Goal: Task Accomplishment & Management: Use online tool/utility

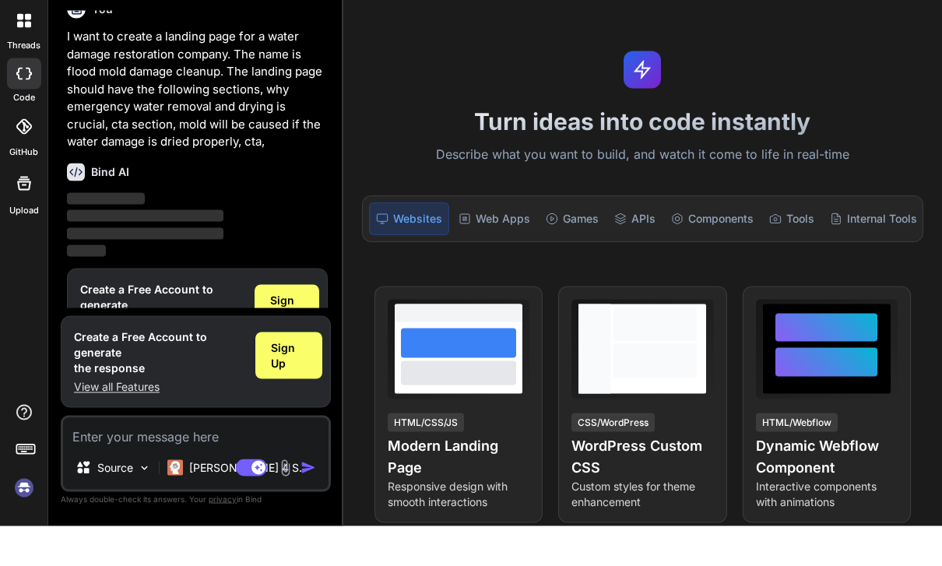
scroll to position [23, 0]
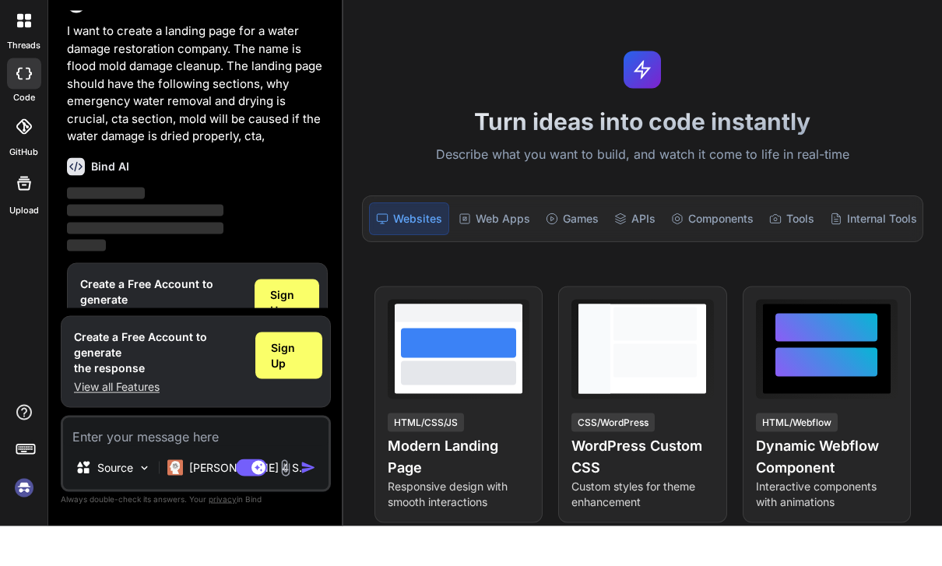
click at [871, 82] on div "Turn ideas into code instantly Describe what you want to build, and watch it co…" at bounding box center [642, 302] width 599 height 528
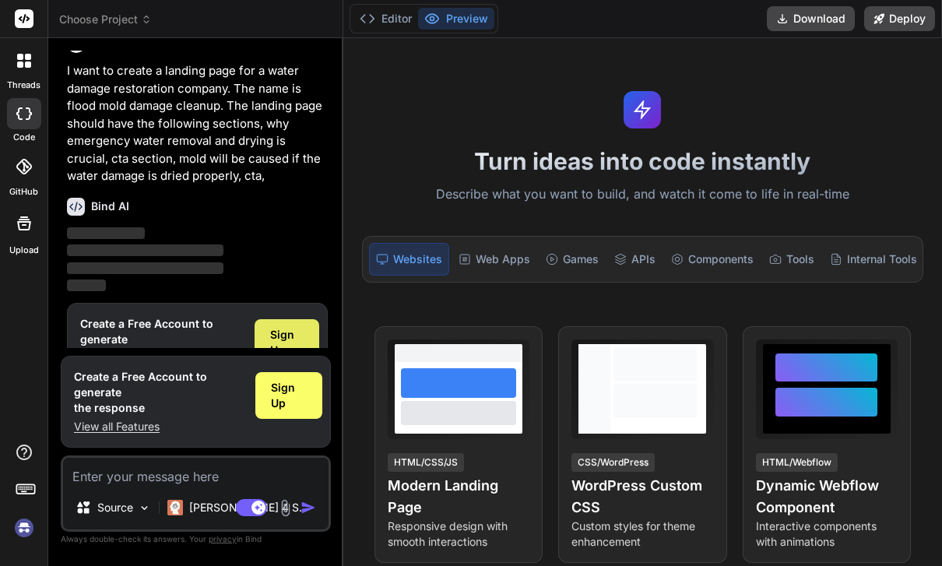
scroll to position [50, 0]
click at [178, 244] on span "‌" at bounding box center [145, 250] width 157 height 12
click at [276, 327] on span "Sign Up" at bounding box center [286, 342] width 33 height 31
click at [177, 225] on p "‌" at bounding box center [197, 234] width 261 height 18
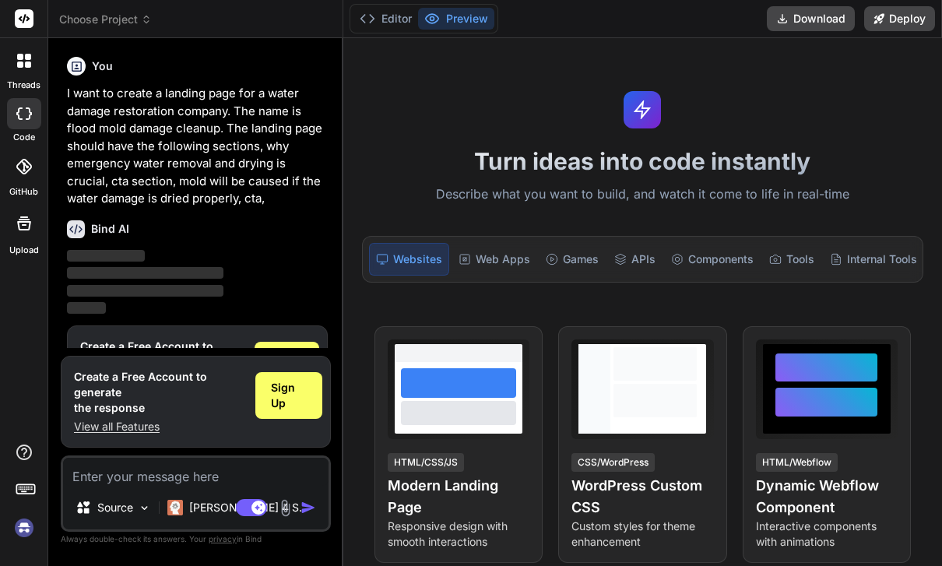
scroll to position [-1, 0]
click at [176, 133] on p "I want to create a landing page for a water damage restoration company. The nam…" at bounding box center [197, 146] width 261 height 123
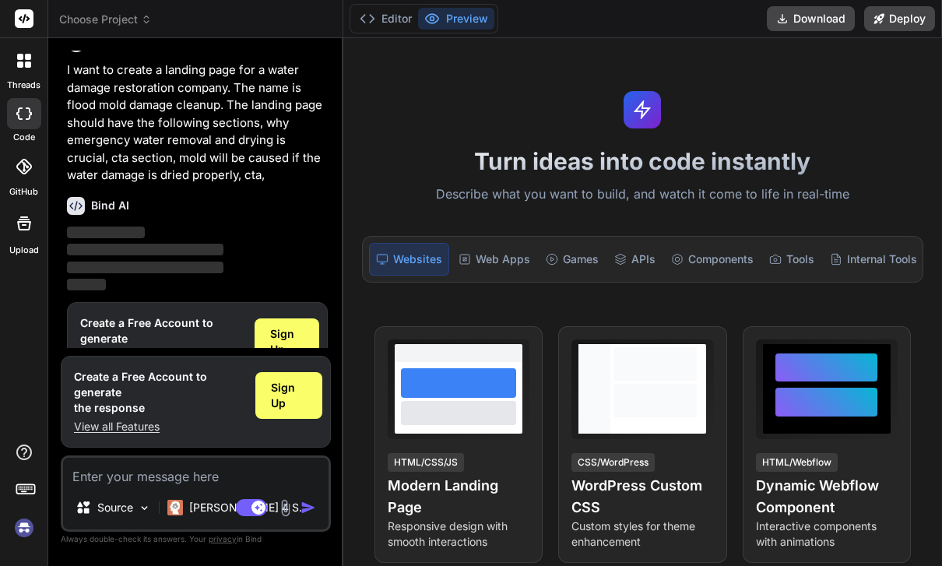
scroll to position [23, 0]
click at [169, 244] on span "‌" at bounding box center [145, 250] width 157 height 12
click at [134, 244] on span "‌" at bounding box center [145, 250] width 157 height 12
click at [132, 185] on div "Bind AI ‌ ‌ ‌ ‌" at bounding box center [197, 240] width 261 height 110
click at [81, 198] on icon at bounding box center [76, 207] width 18 height 18
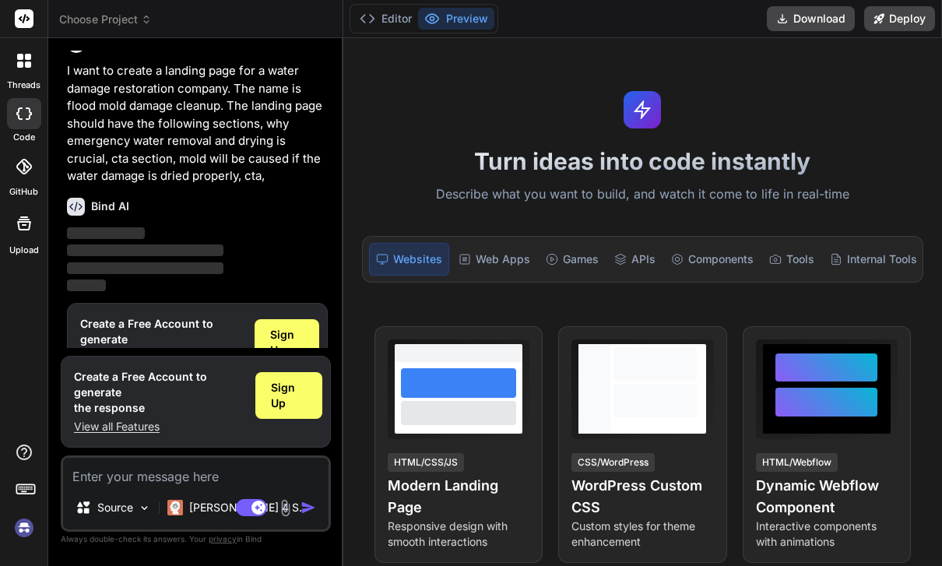
scroll to position [0, 0]
type textarea "x"
